Goal: Check status: Check status

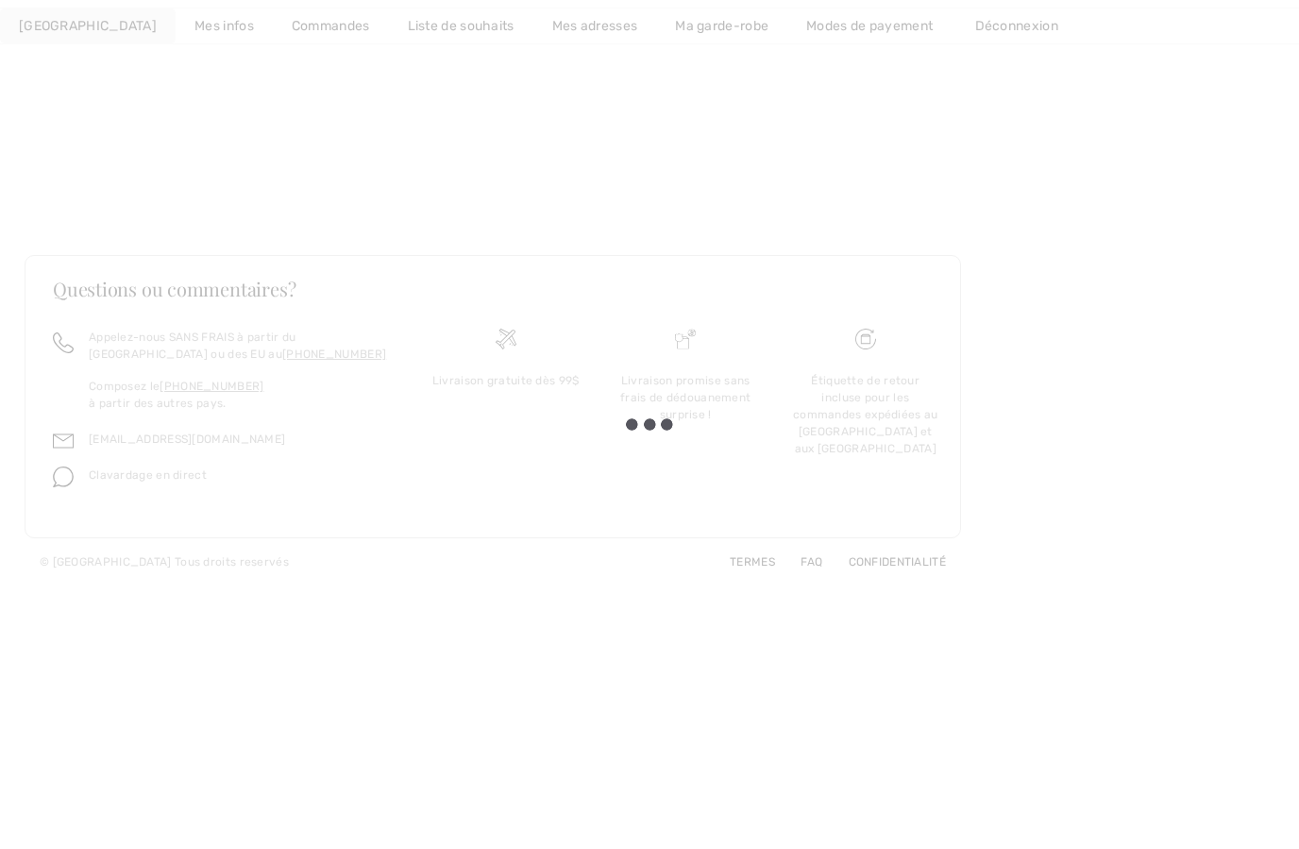
scroll to position [204, 0]
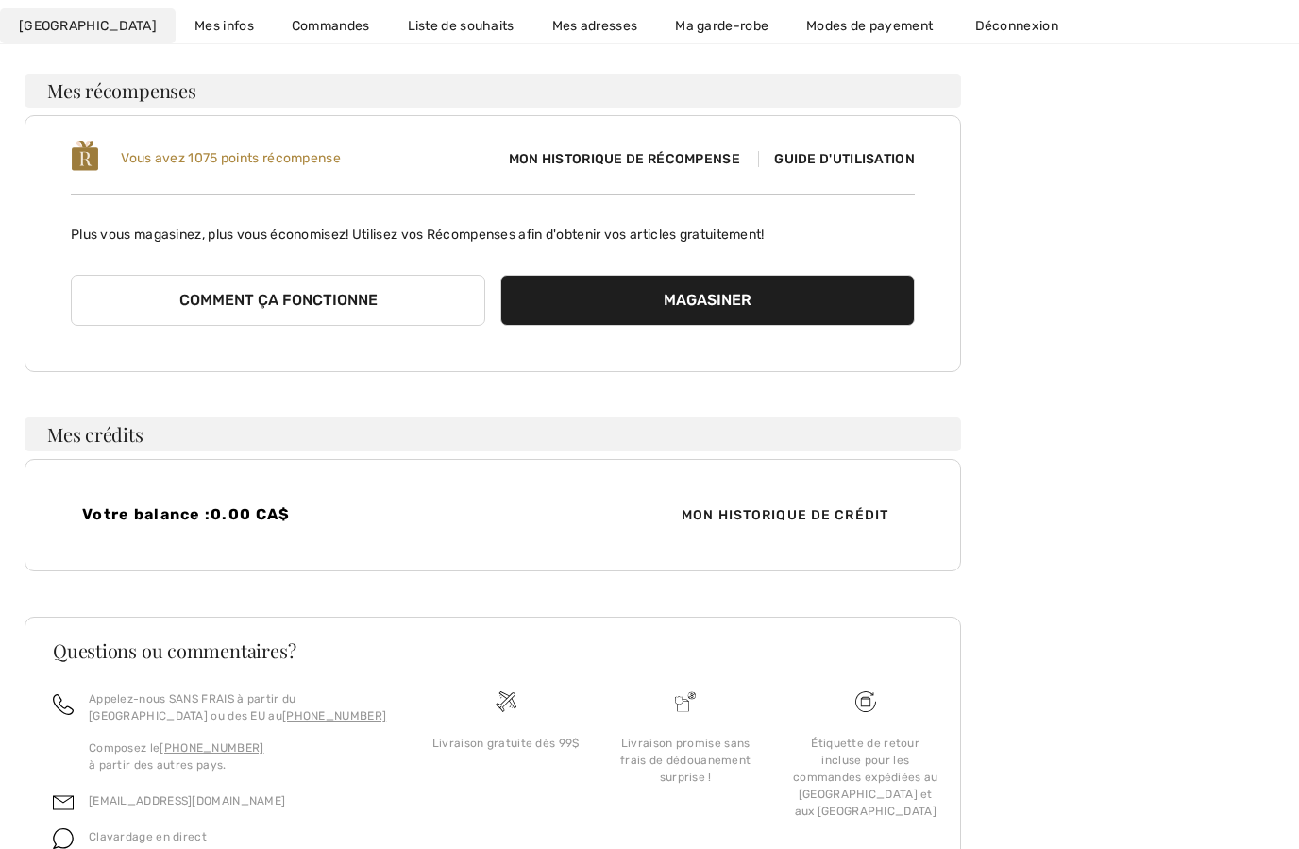
click at [273, 25] on link "Commandes" at bounding box center [331, 25] width 116 height 35
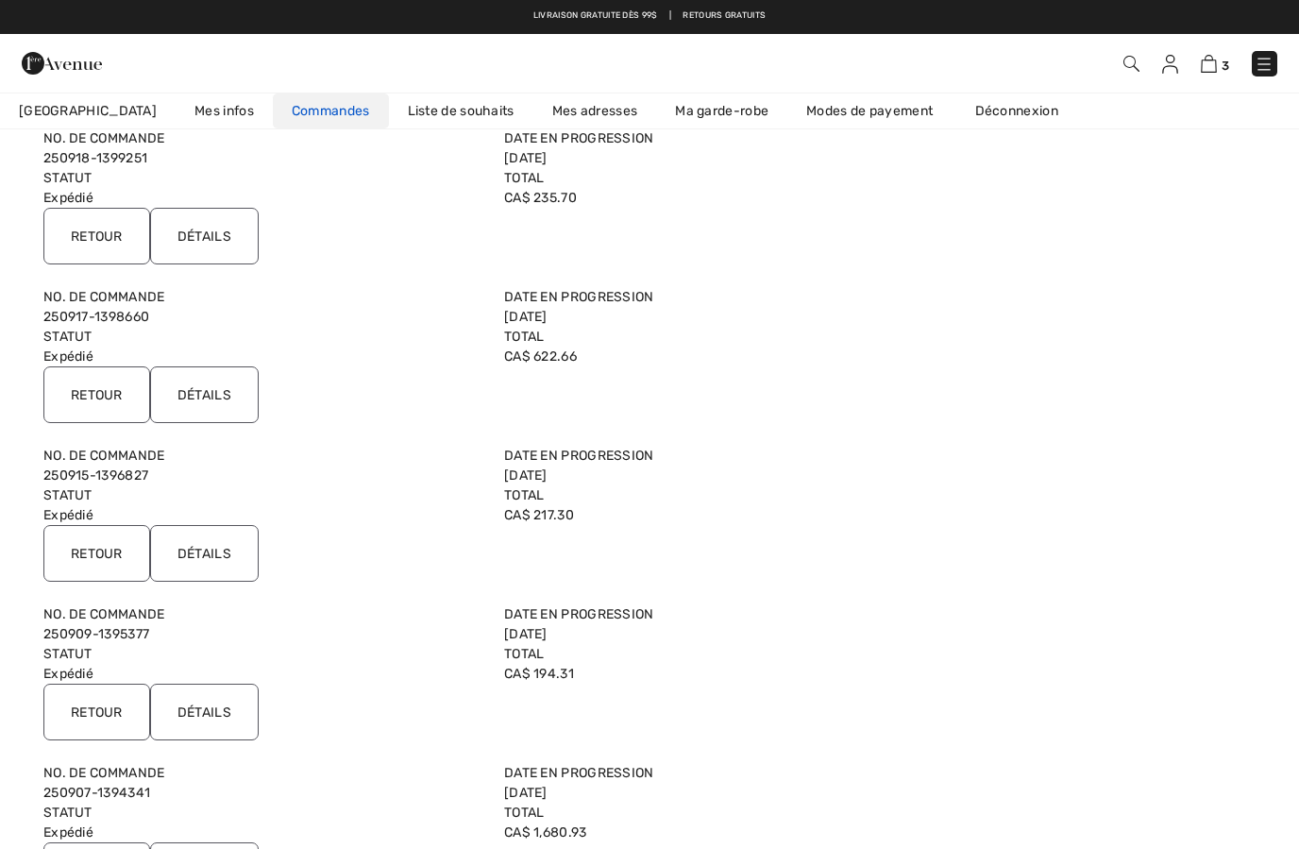
scroll to position [316, 0]
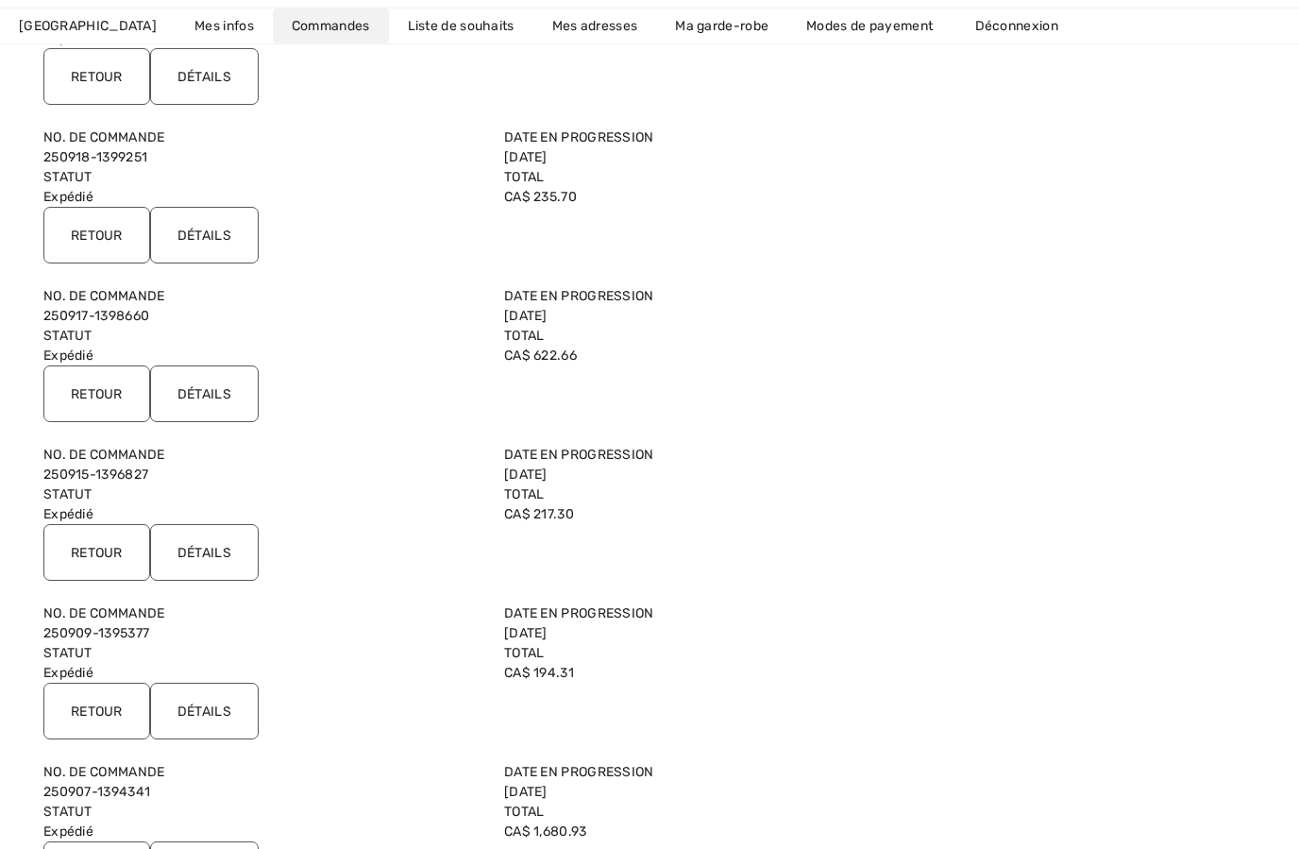
click at [202, 401] on input "Détails" at bounding box center [204, 393] width 109 height 57
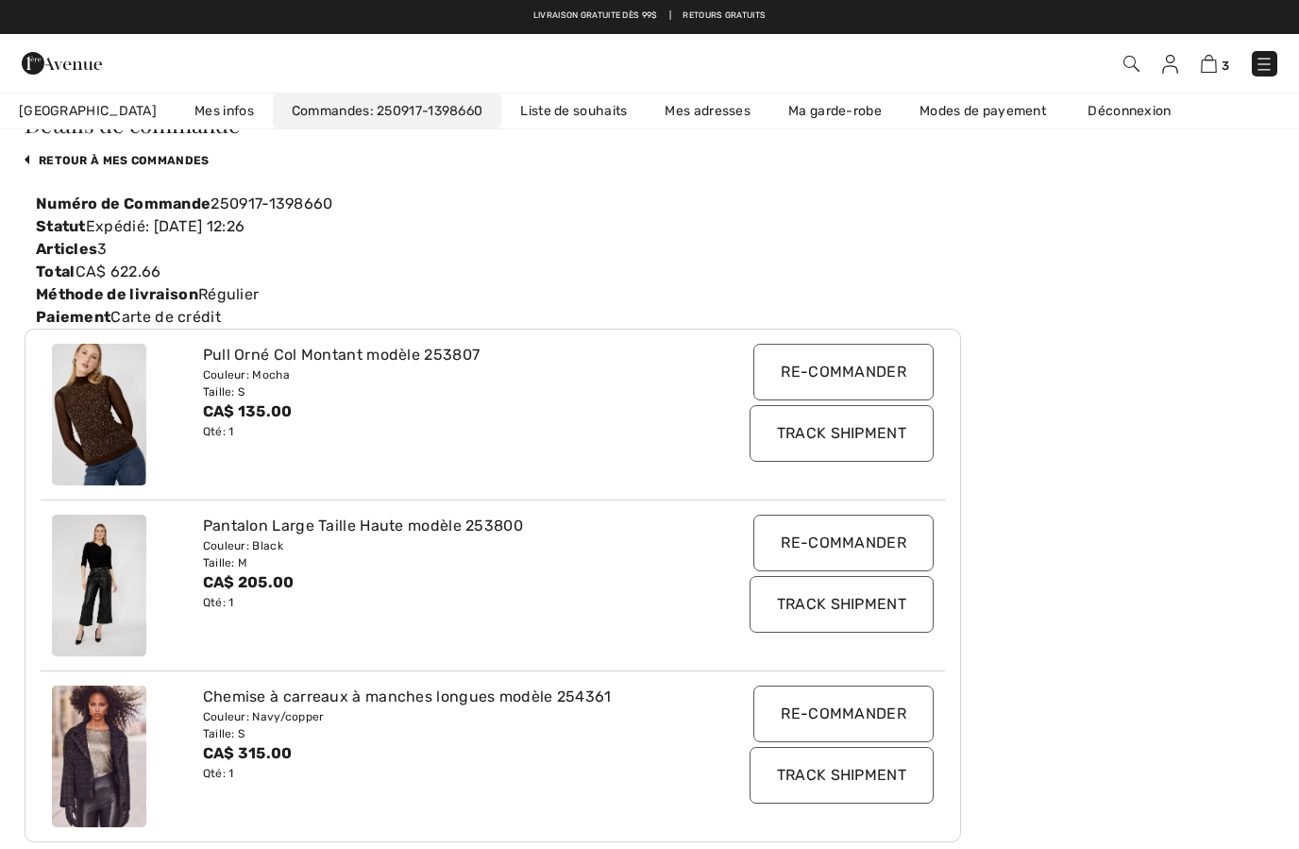
scroll to position [0, 0]
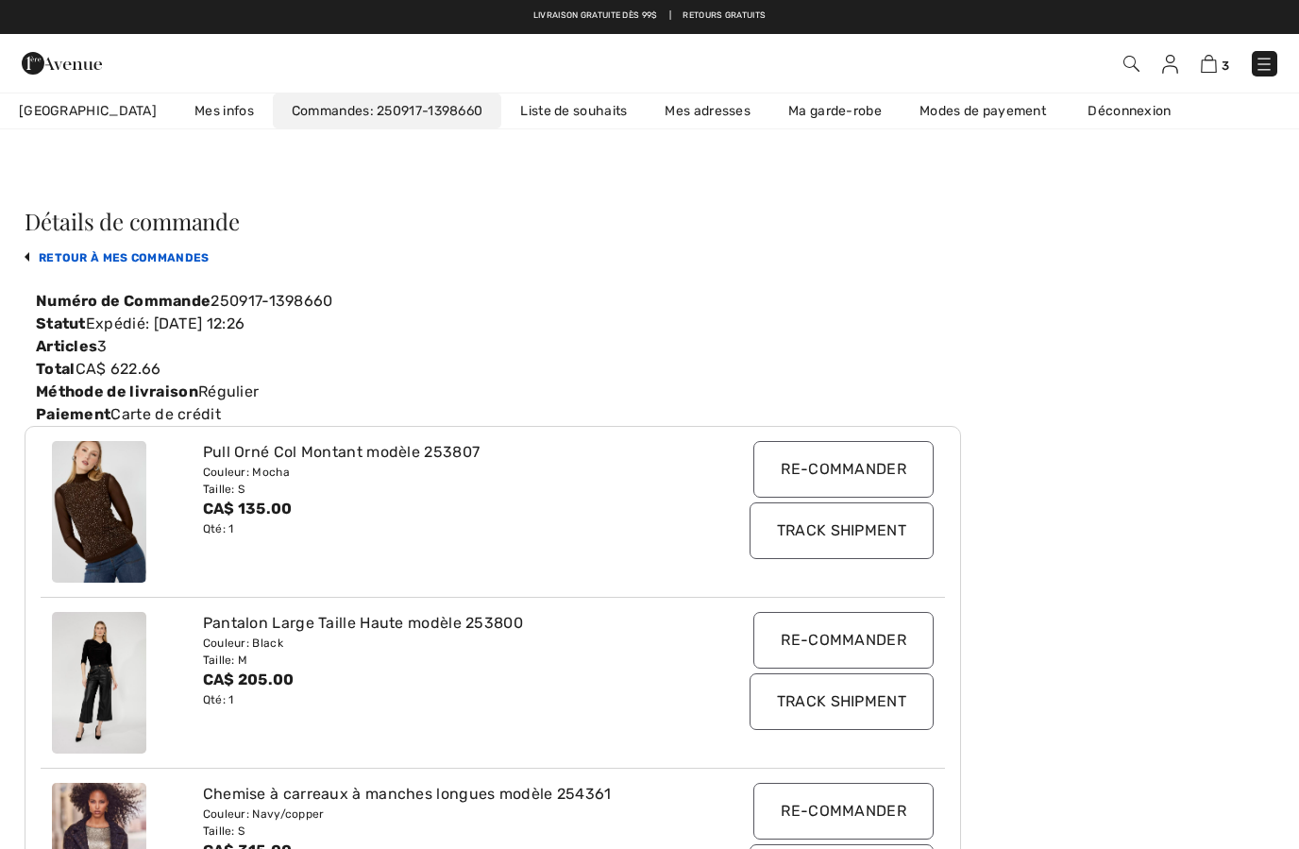
click at [80, 261] on link "retour à mes commandes" at bounding box center [117, 257] width 185 height 13
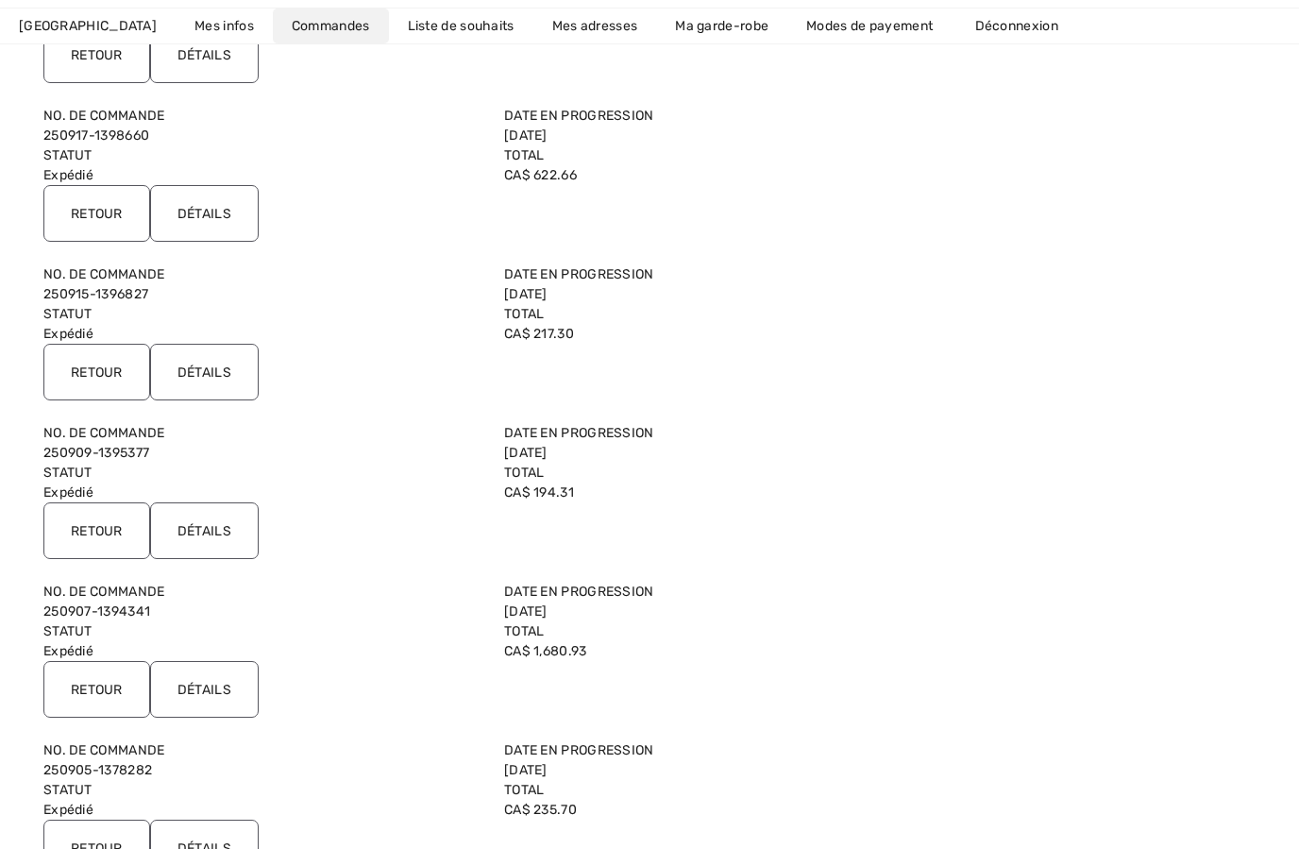
scroll to position [508, 0]
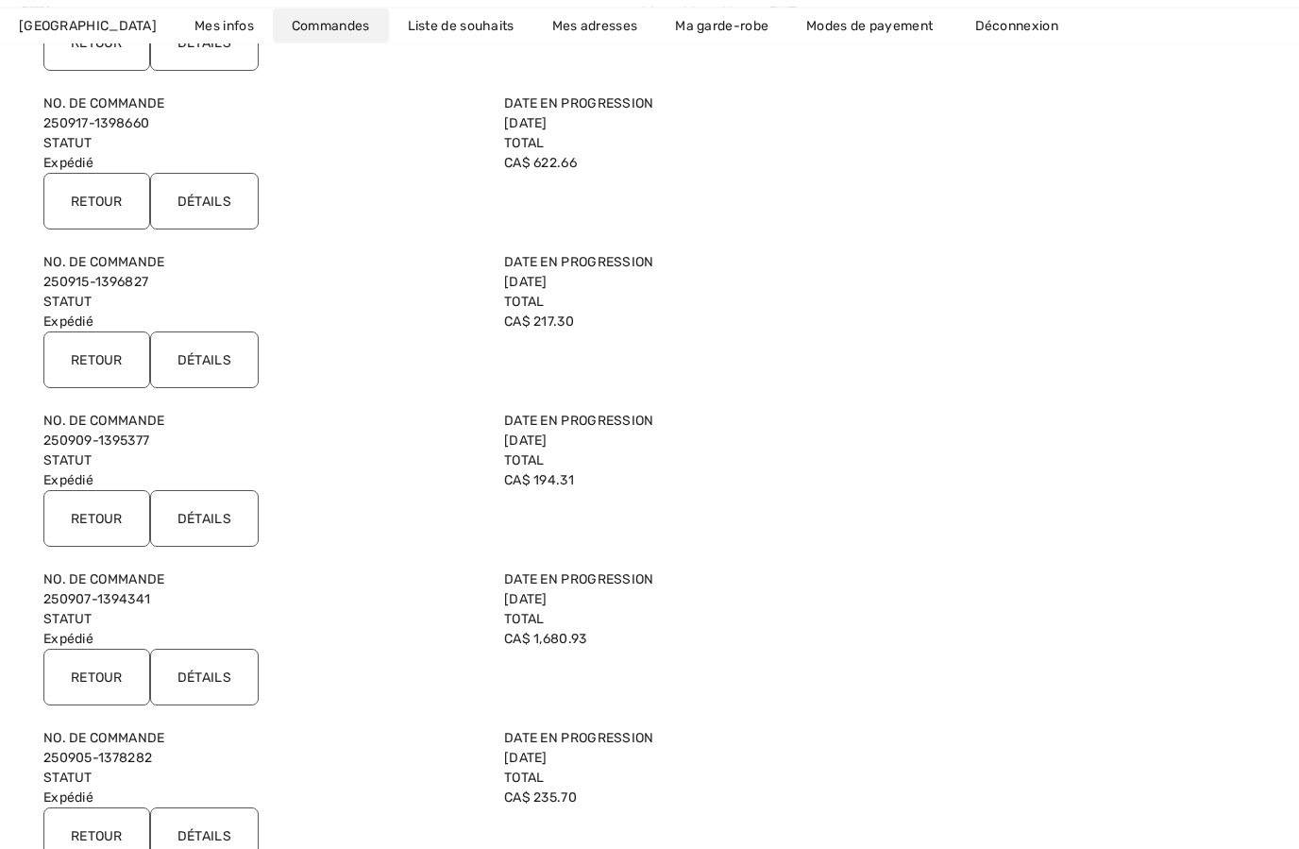
click at [92, 667] on input "Retour" at bounding box center [96, 677] width 107 height 57
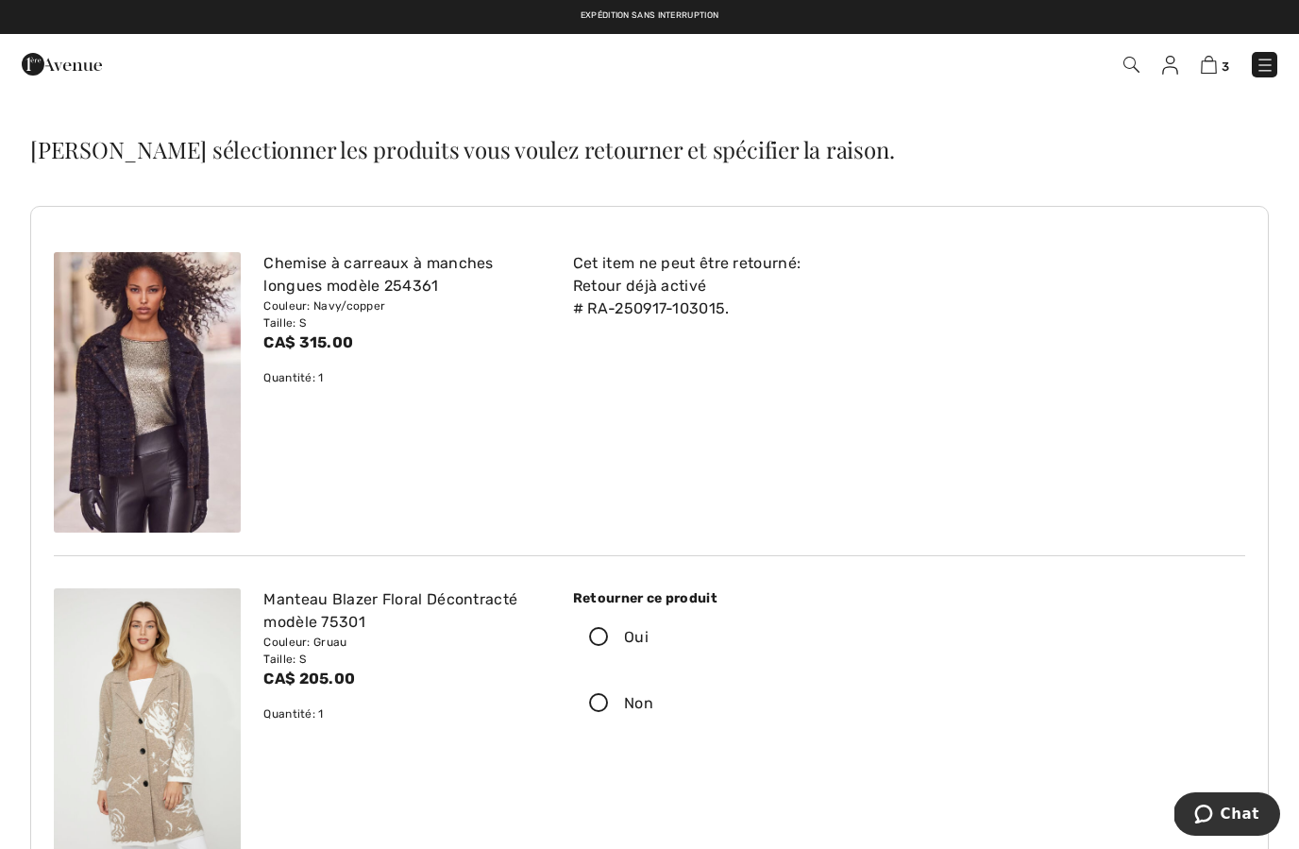
click at [1203, 77] on div "3 Commander" at bounding box center [917, 64] width 749 height 39
click at [1217, 70] on img at bounding box center [1209, 65] width 16 height 18
